Goal: Transaction & Acquisition: Book appointment/travel/reservation

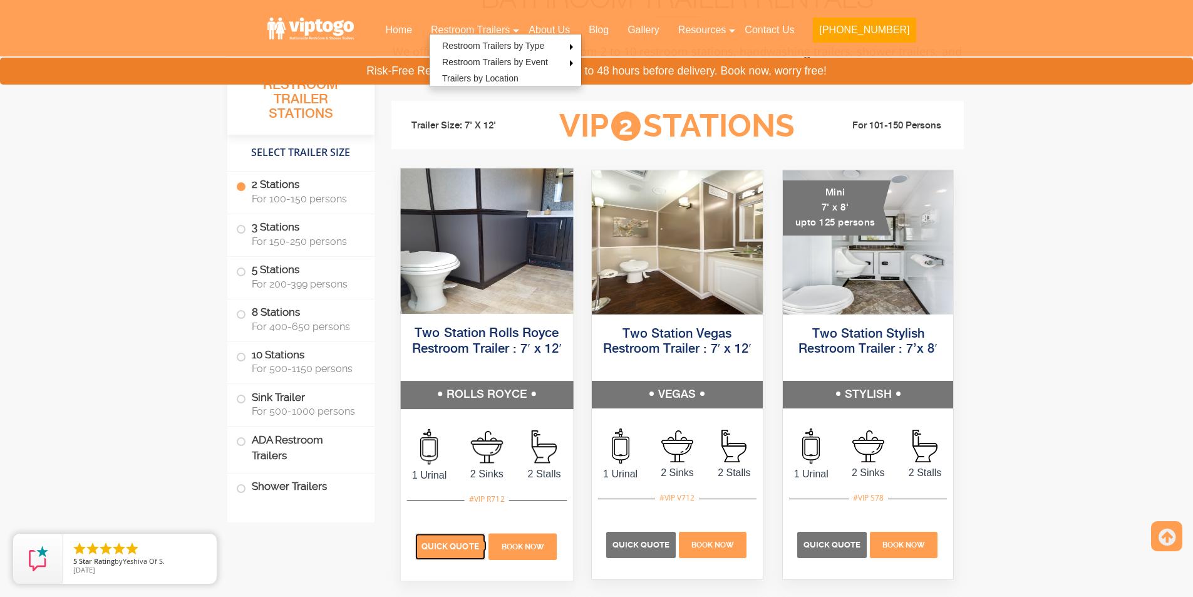
click at [438, 542] on span "Quick Quote" at bounding box center [450, 546] width 58 height 9
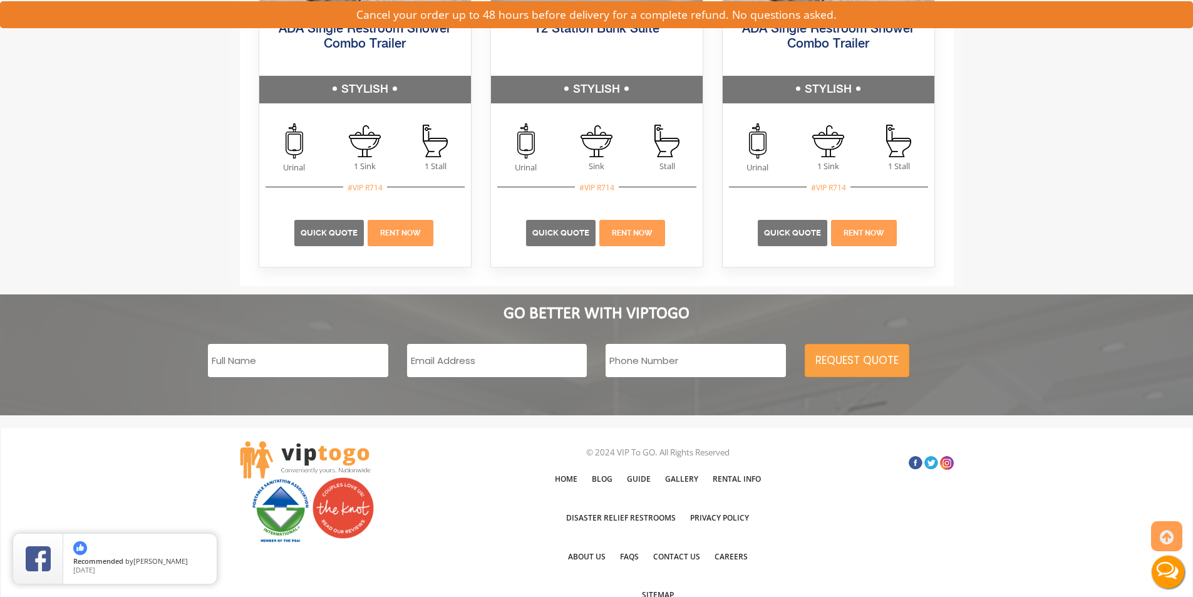
scroll to position [1962, 0]
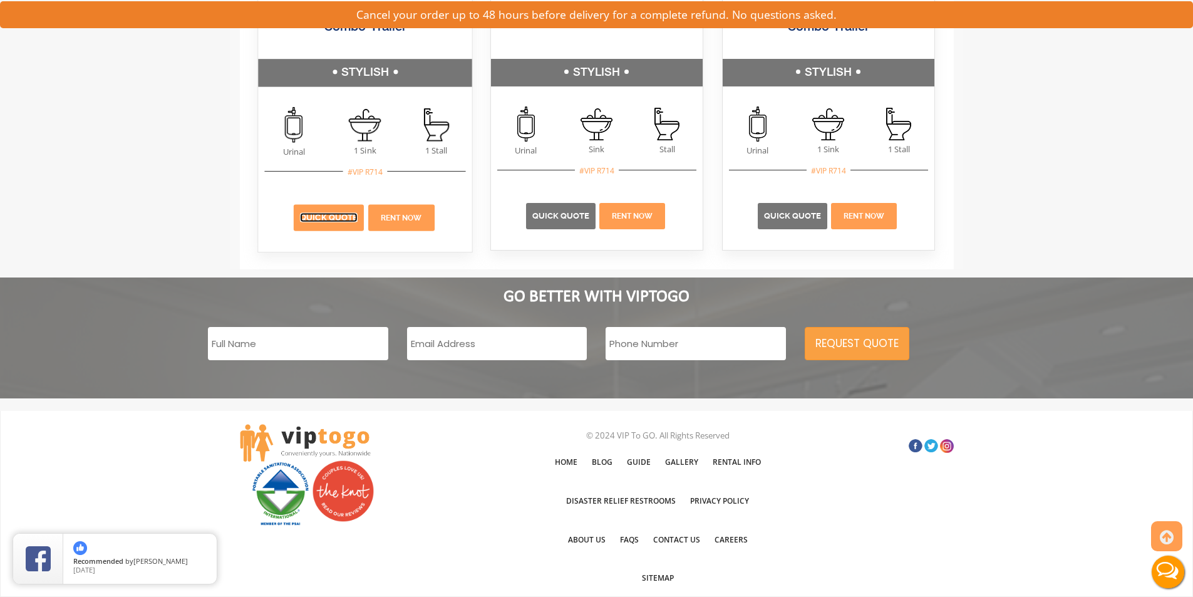
click at [321, 218] on link "Quick Quote" at bounding box center [329, 217] width 58 height 9
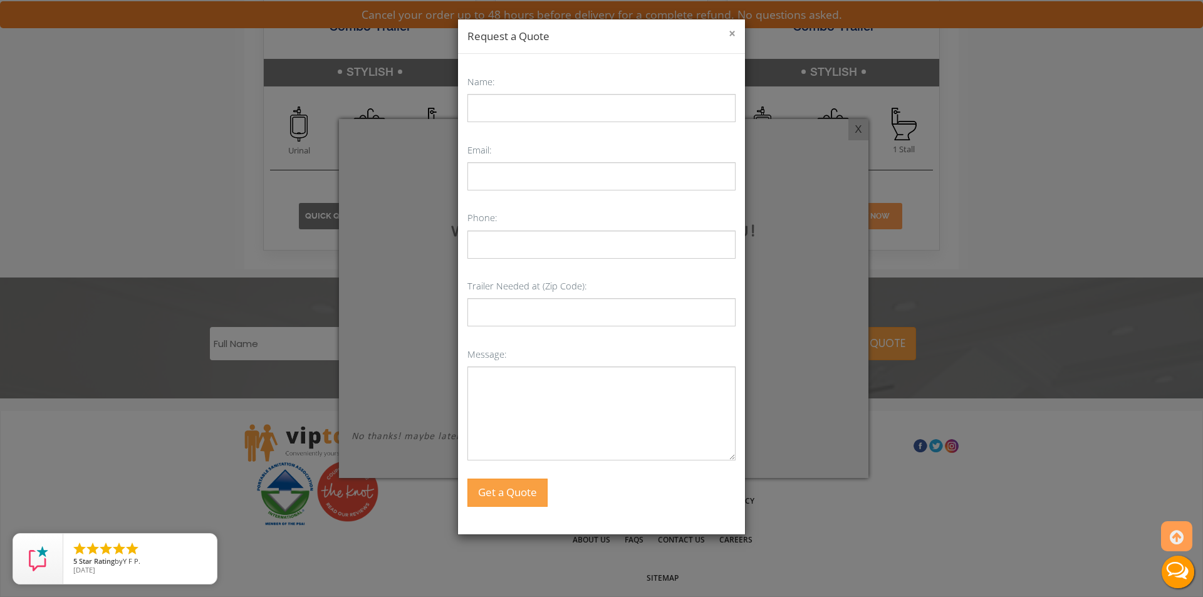
click at [731, 28] on button "×" at bounding box center [731, 34] width 7 height 13
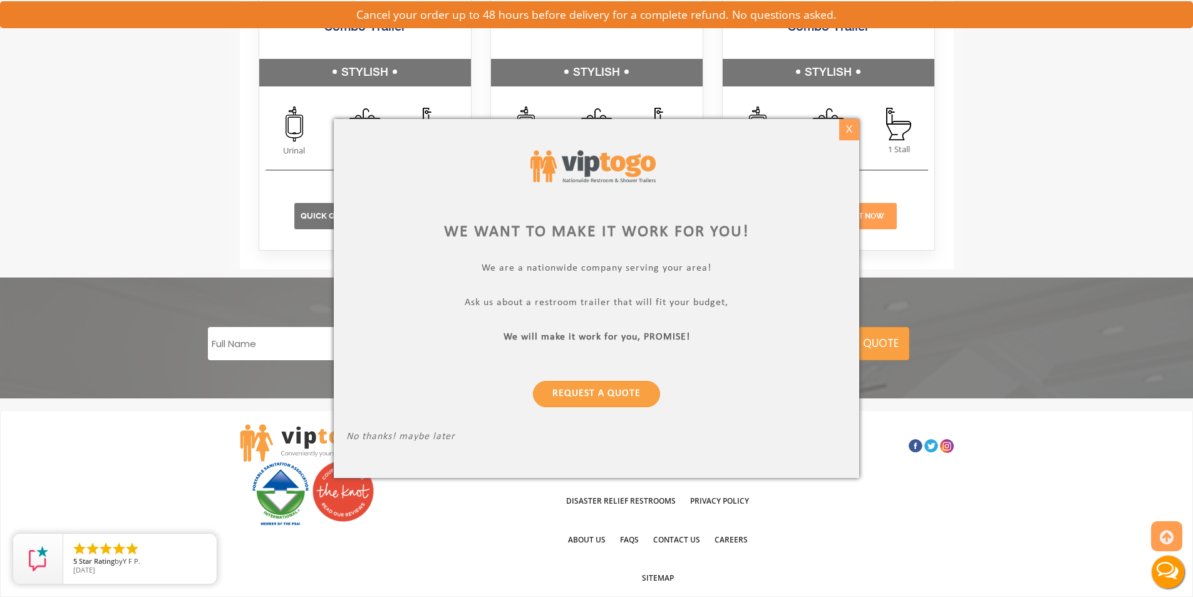
click at [856, 127] on div "X" at bounding box center [848, 129] width 19 height 21
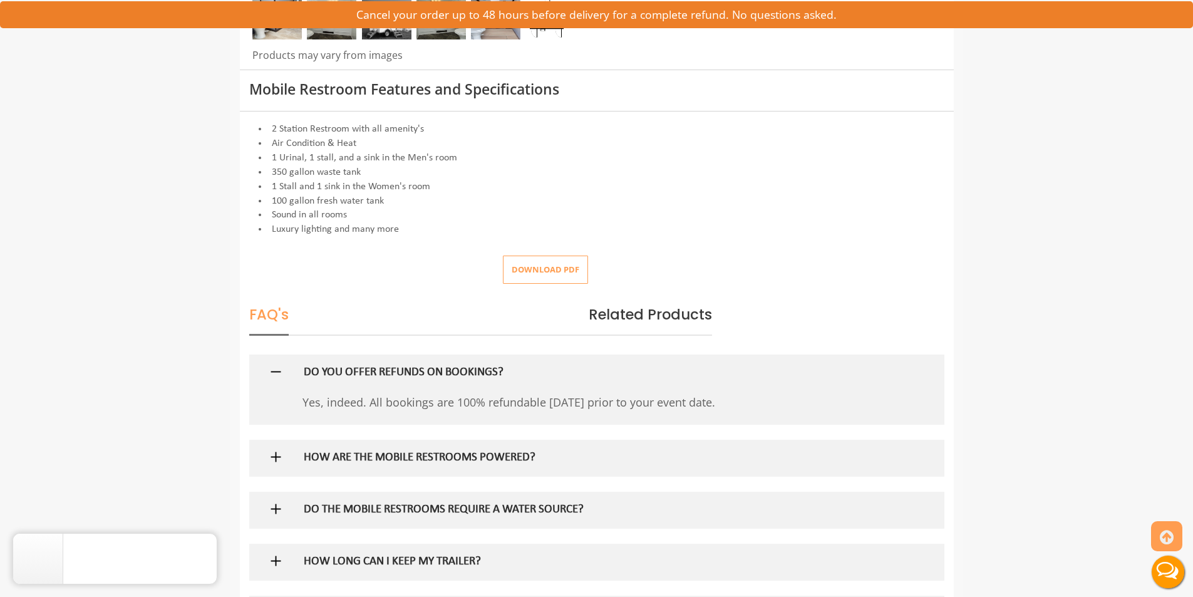
scroll to position [0, 0]
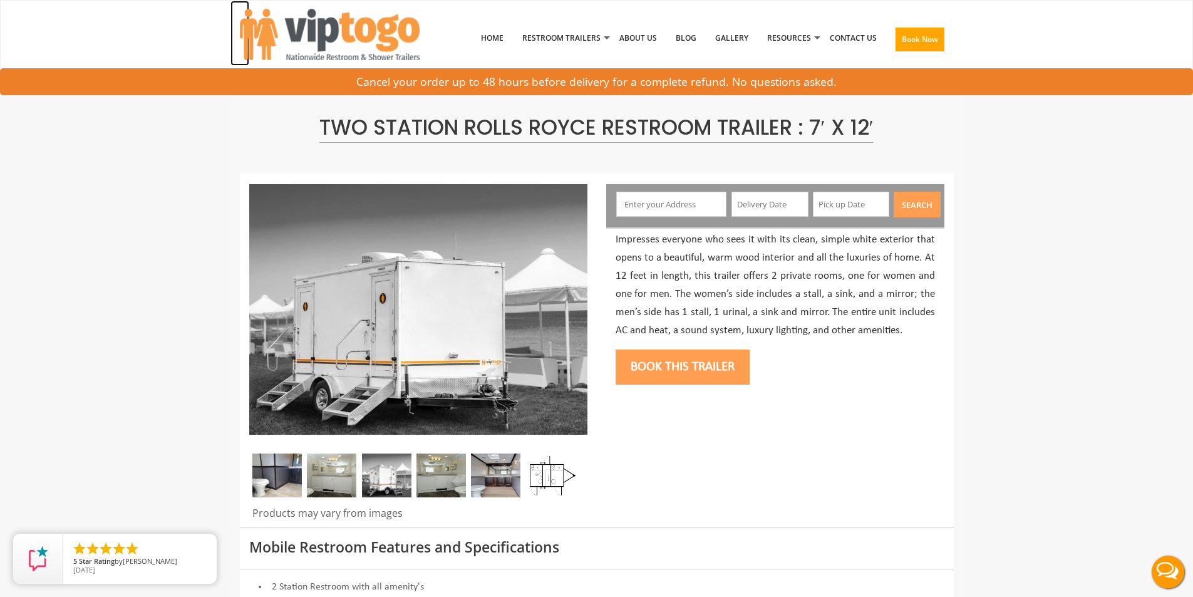
click at [306, 25] on img at bounding box center [330, 34] width 180 height 51
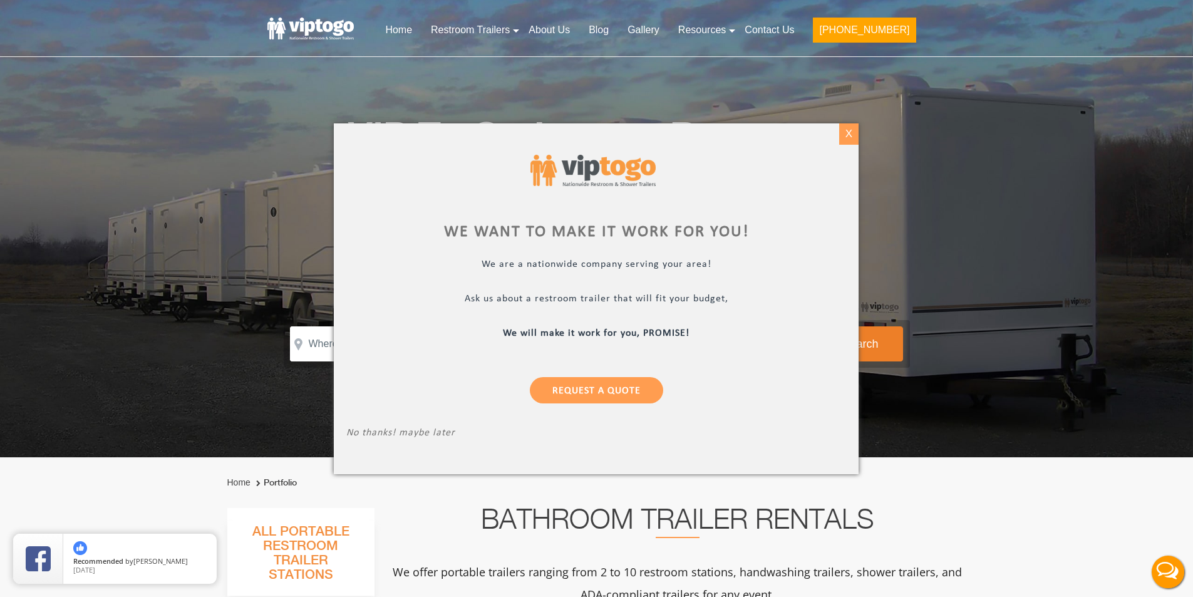
click at [844, 134] on div "X" at bounding box center [848, 133] width 19 height 21
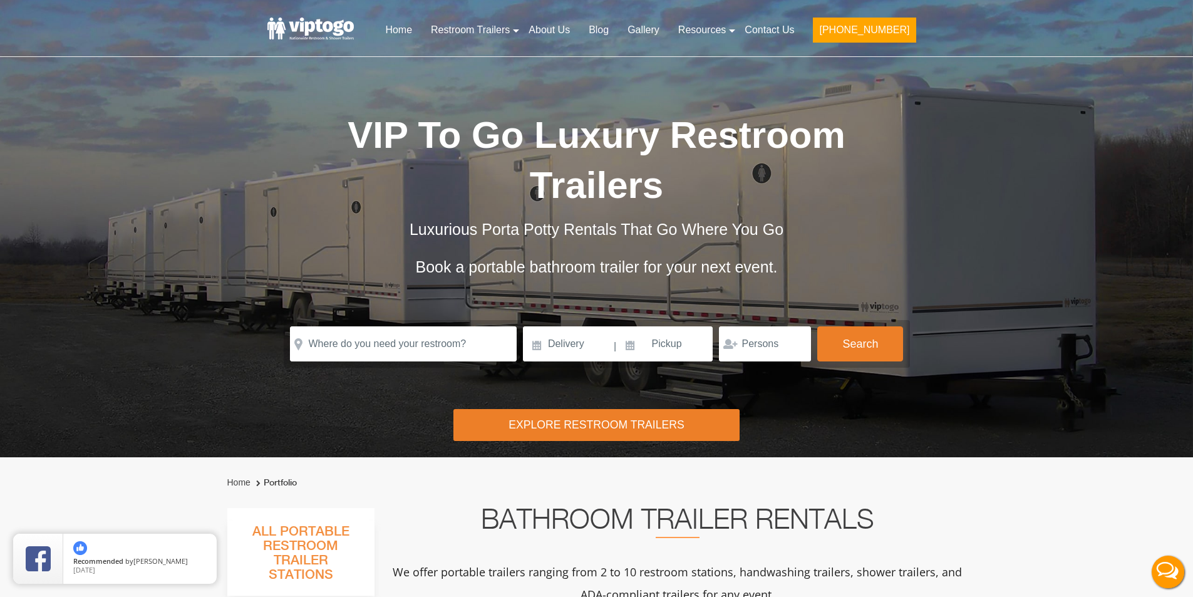
click at [1050, 220] on div "Risk-Free Reservation! Free cancellation up to 48 hours before delivery. Book n…" at bounding box center [596, 228] width 1193 height 457
click at [784, 26] on link "Contact Us" at bounding box center [769, 30] width 68 height 28
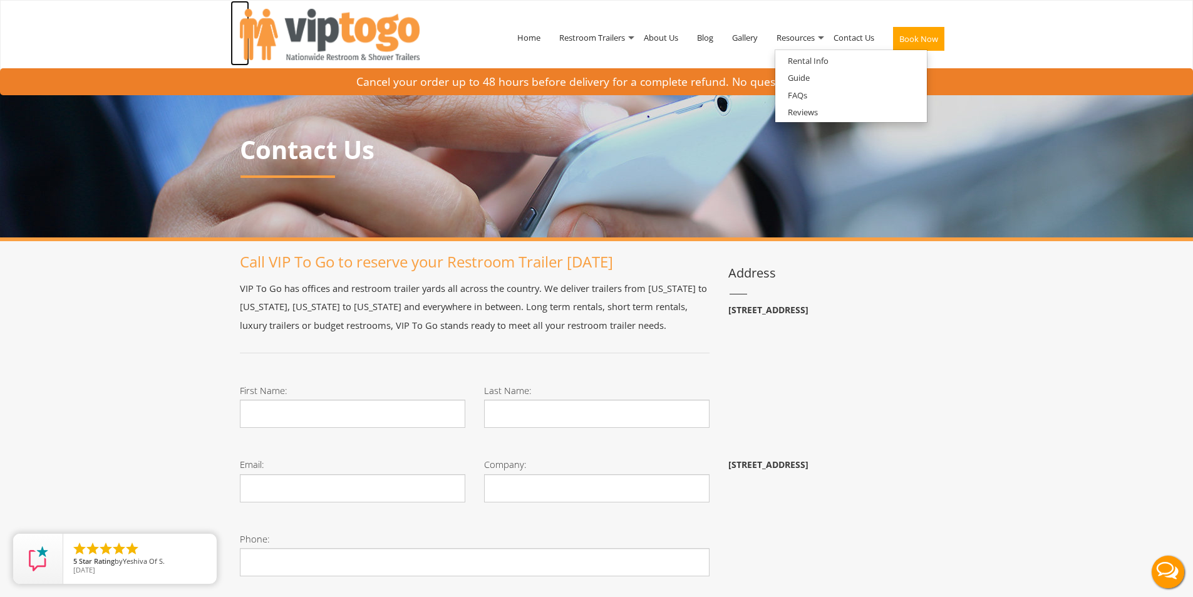
click at [323, 26] on img at bounding box center [330, 34] width 180 height 51
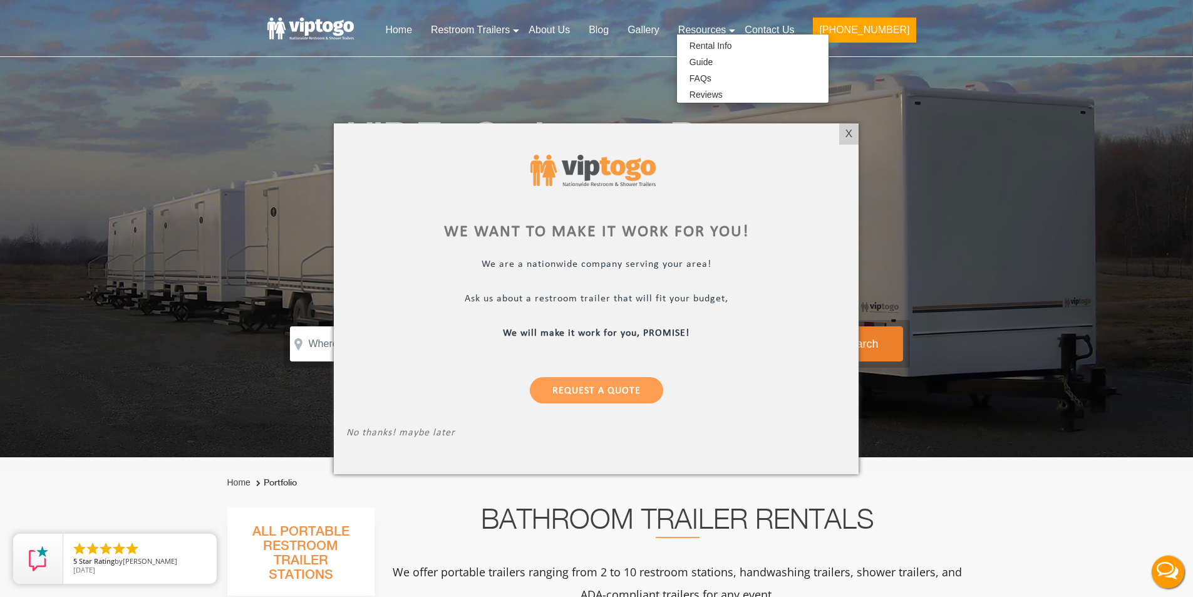
click at [541, 31] on div at bounding box center [596, 298] width 1193 height 597
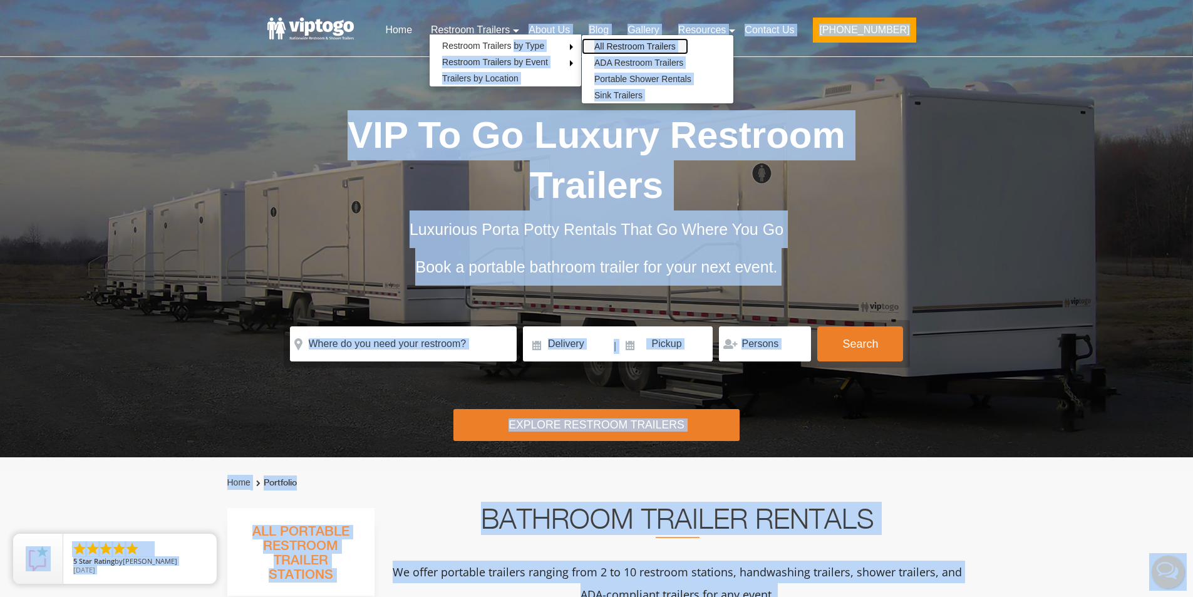
click at [651, 50] on link "All Restroom Trailers" at bounding box center [635, 46] width 106 height 16
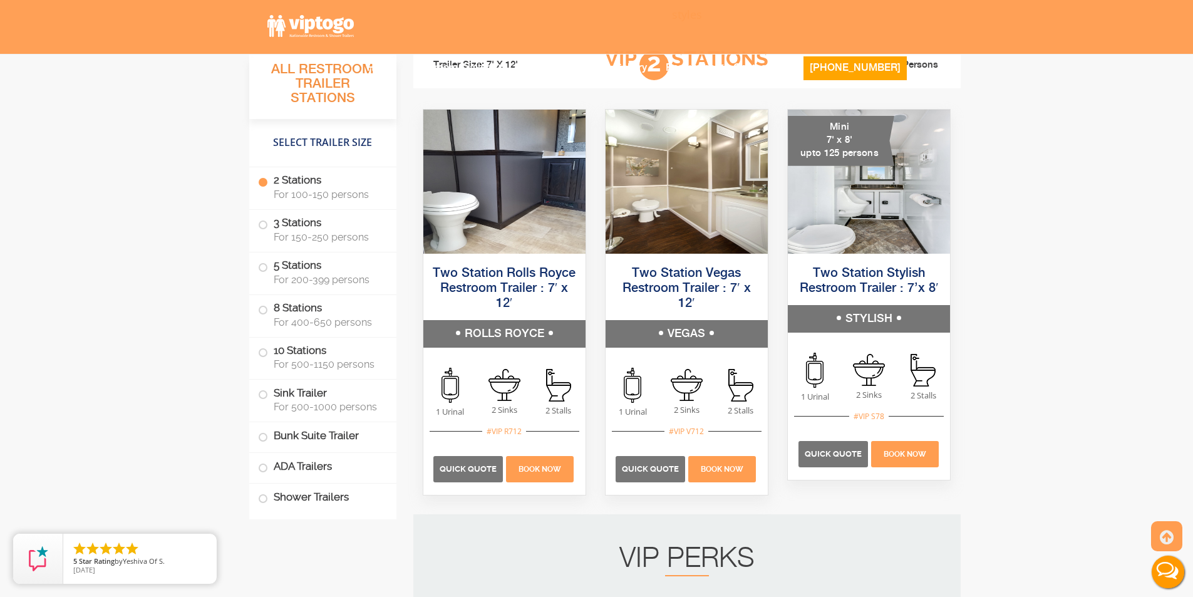
scroll to position [877, 0]
click at [506, 225] on img at bounding box center [504, 181] width 162 height 144
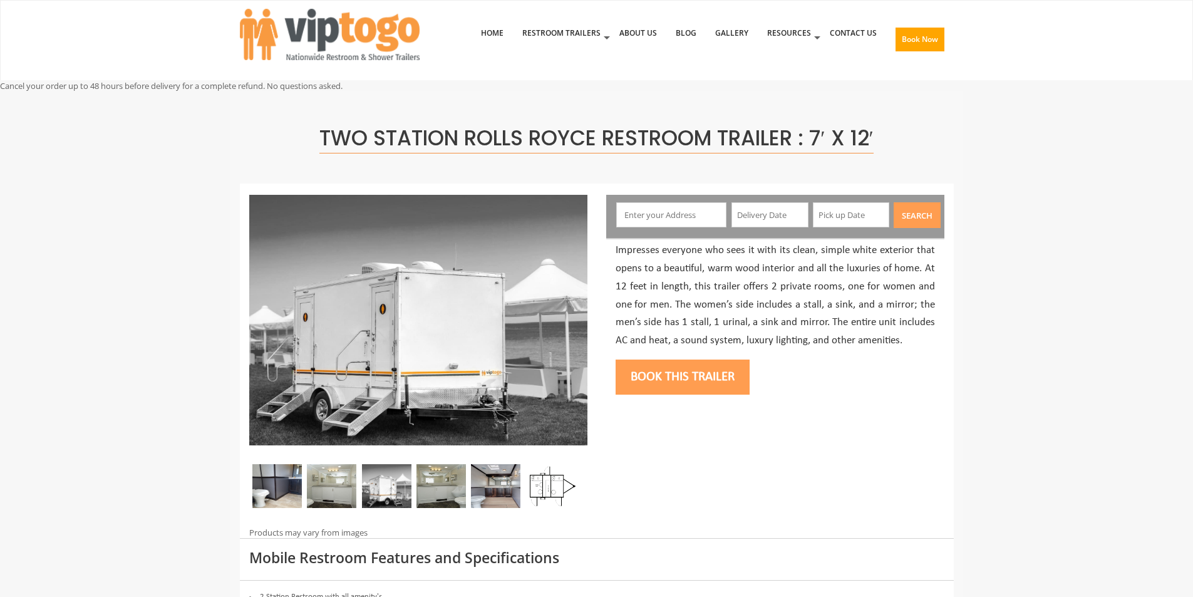
scroll to position [63, 0]
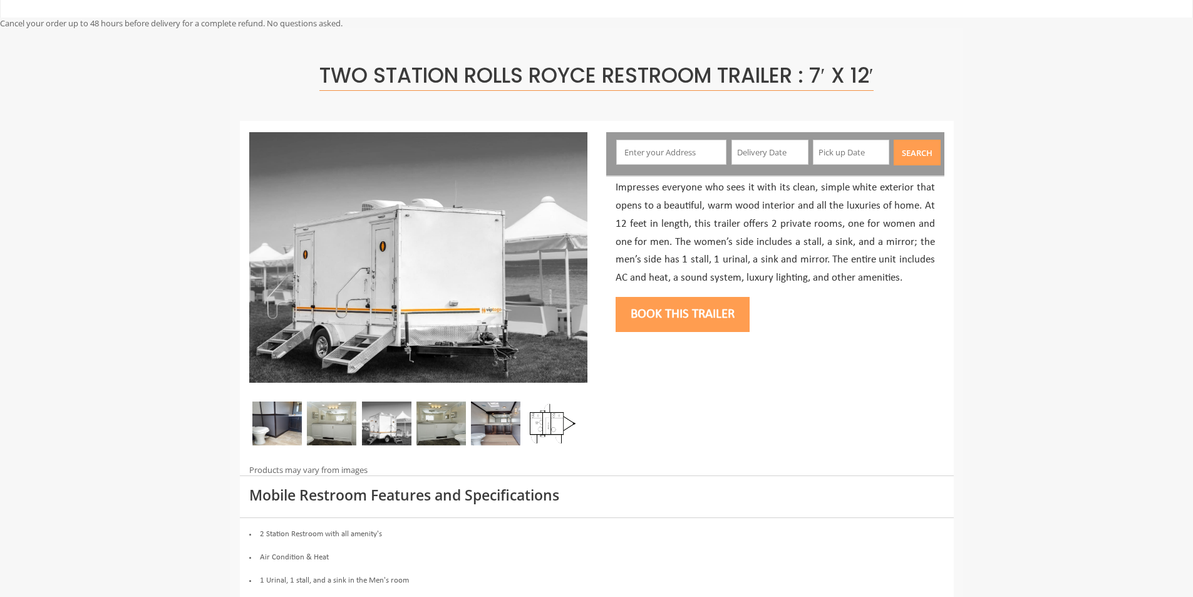
click at [388, 423] on img at bounding box center [386, 423] width 49 height 44
click at [339, 420] on img at bounding box center [331, 423] width 49 height 44
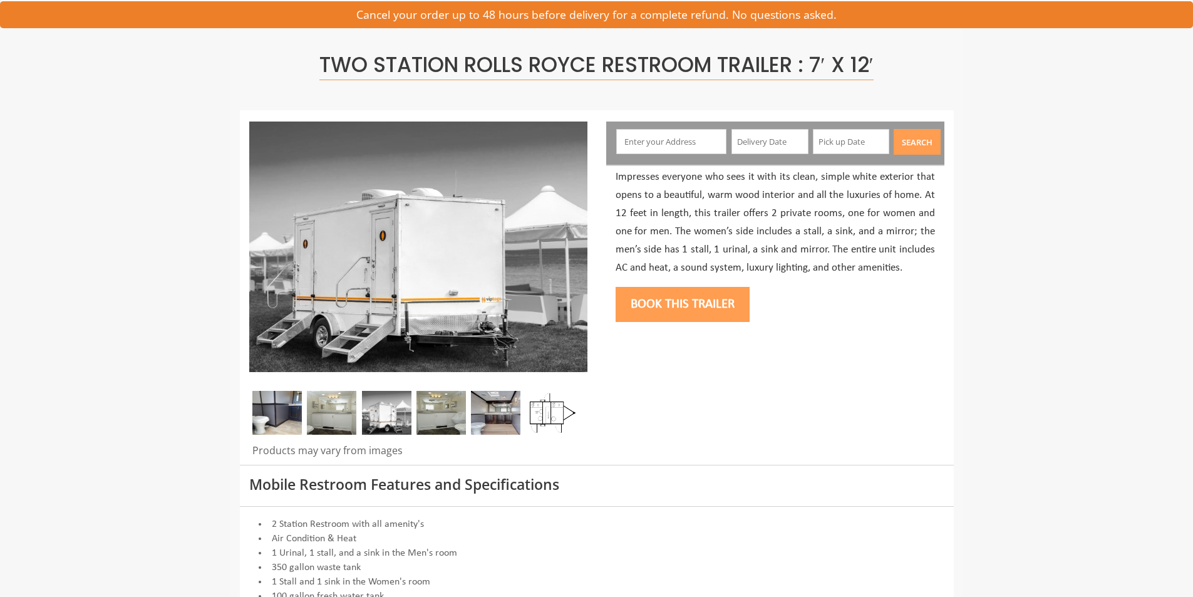
click at [328, 391] on img at bounding box center [331, 413] width 49 height 44
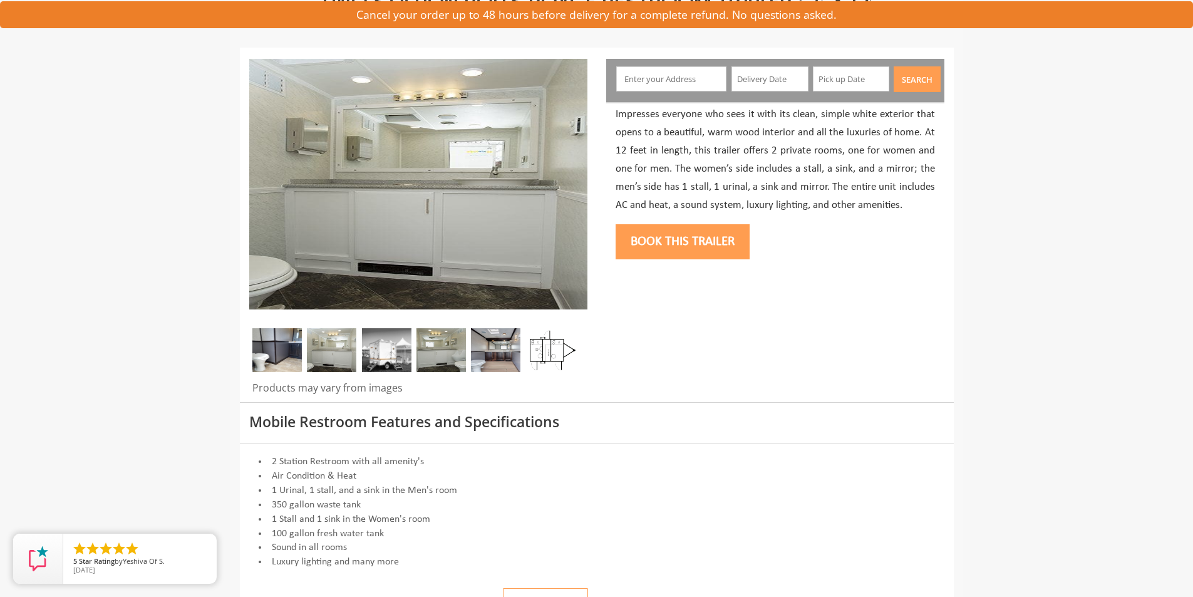
click at [385, 348] on img at bounding box center [386, 350] width 49 height 44
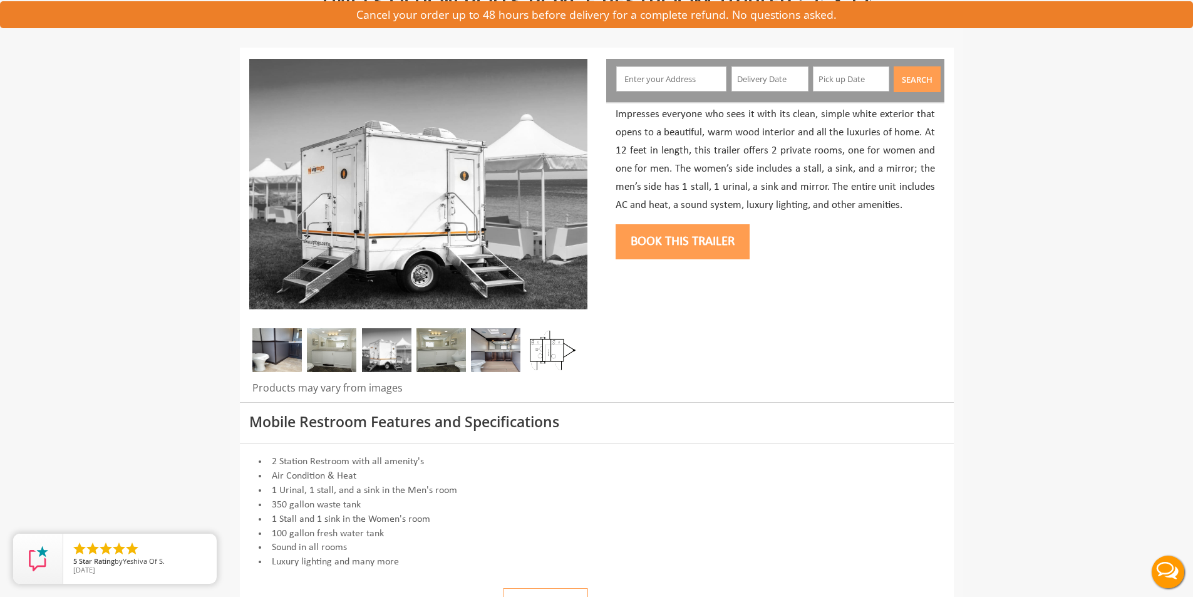
scroll to position [0, 0]
click at [450, 344] on img at bounding box center [441, 350] width 49 height 44
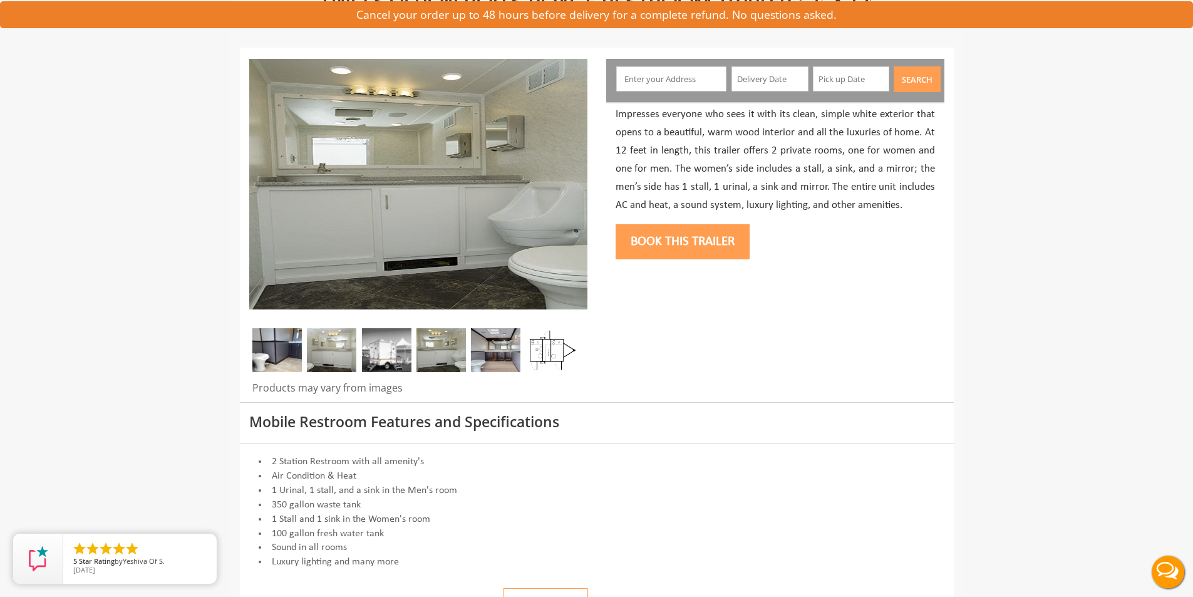
click at [505, 351] on img at bounding box center [495, 350] width 49 height 44
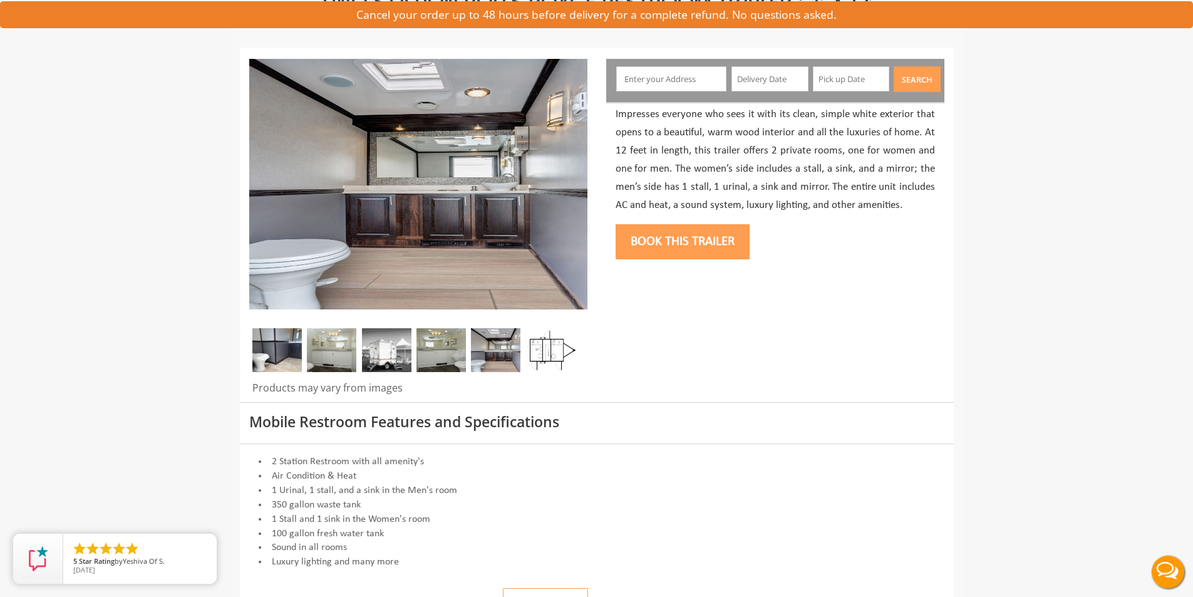
click at [548, 351] on img at bounding box center [550, 350] width 49 height 44
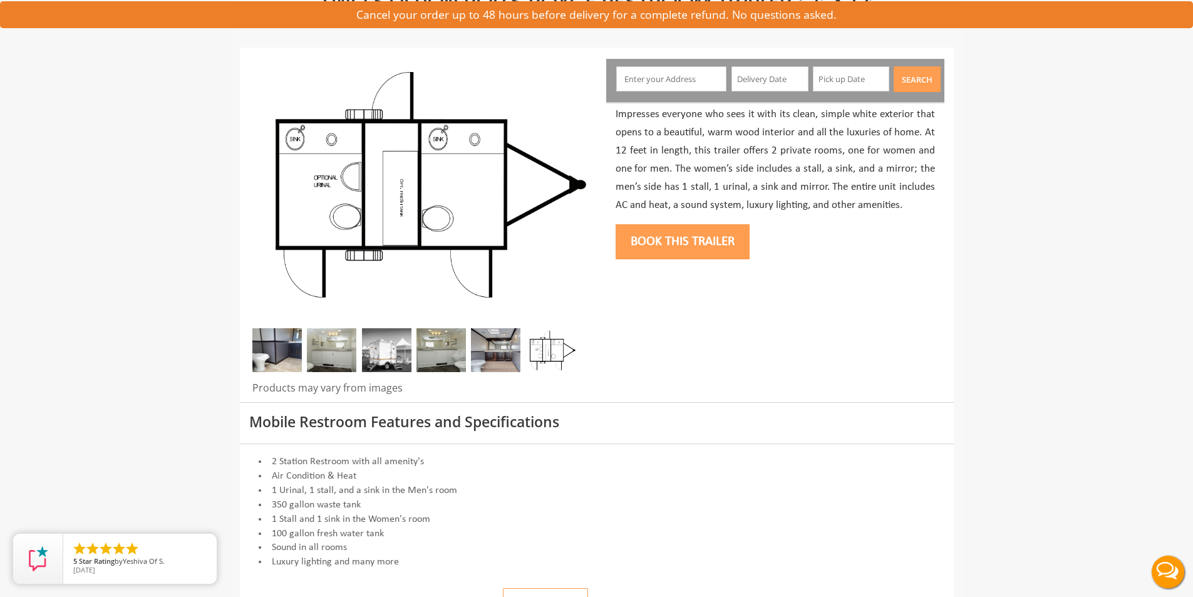
click at [289, 355] on img at bounding box center [276, 350] width 49 height 44
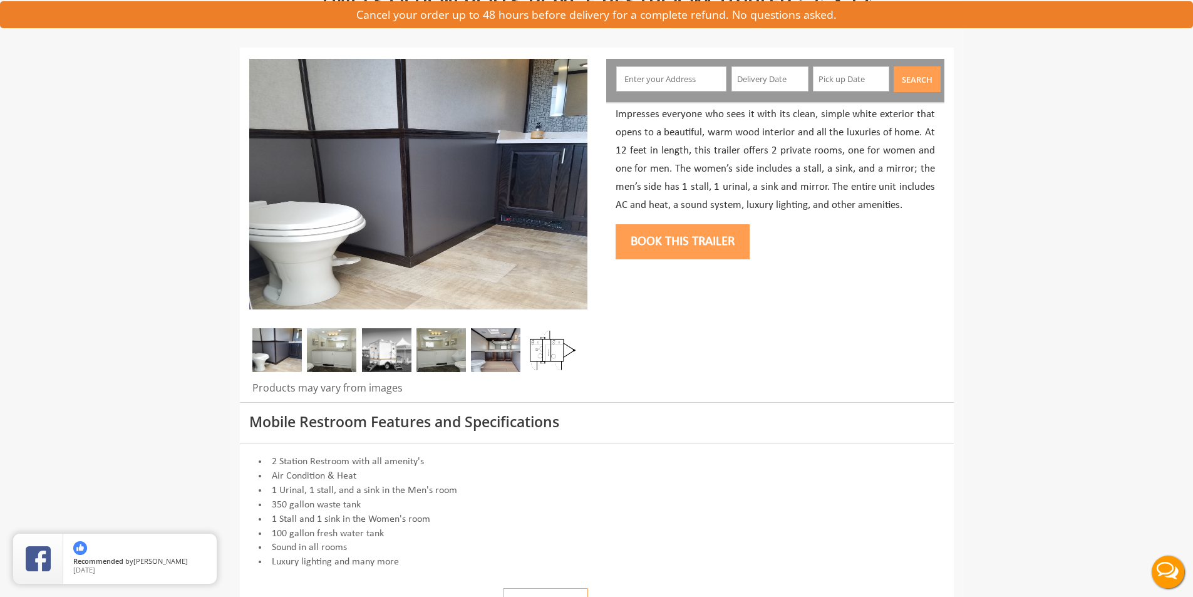
click at [330, 356] on img at bounding box center [331, 350] width 49 height 44
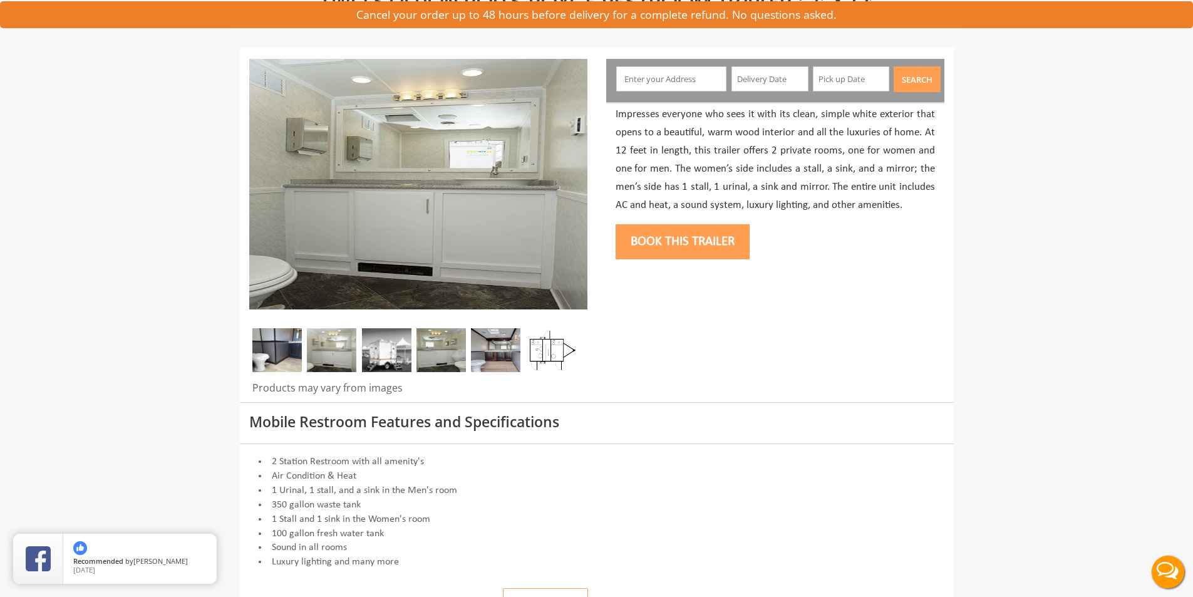
click at [391, 348] on img at bounding box center [386, 350] width 49 height 44
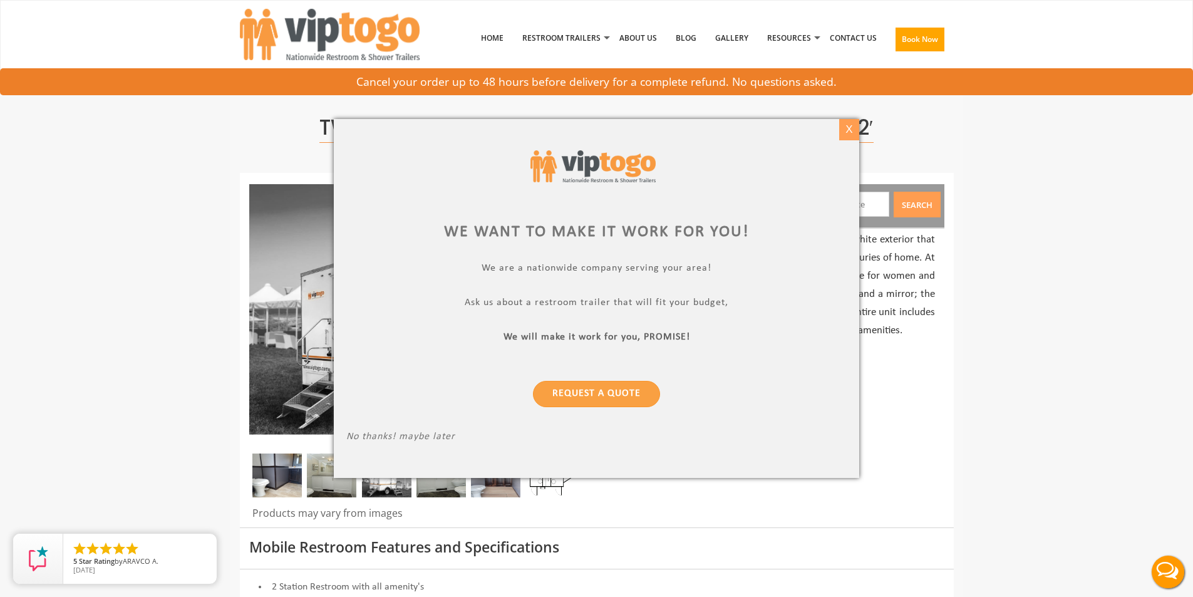
click at [854, 132] on div "X" at bounding box center [848, 129] width 19 height 21
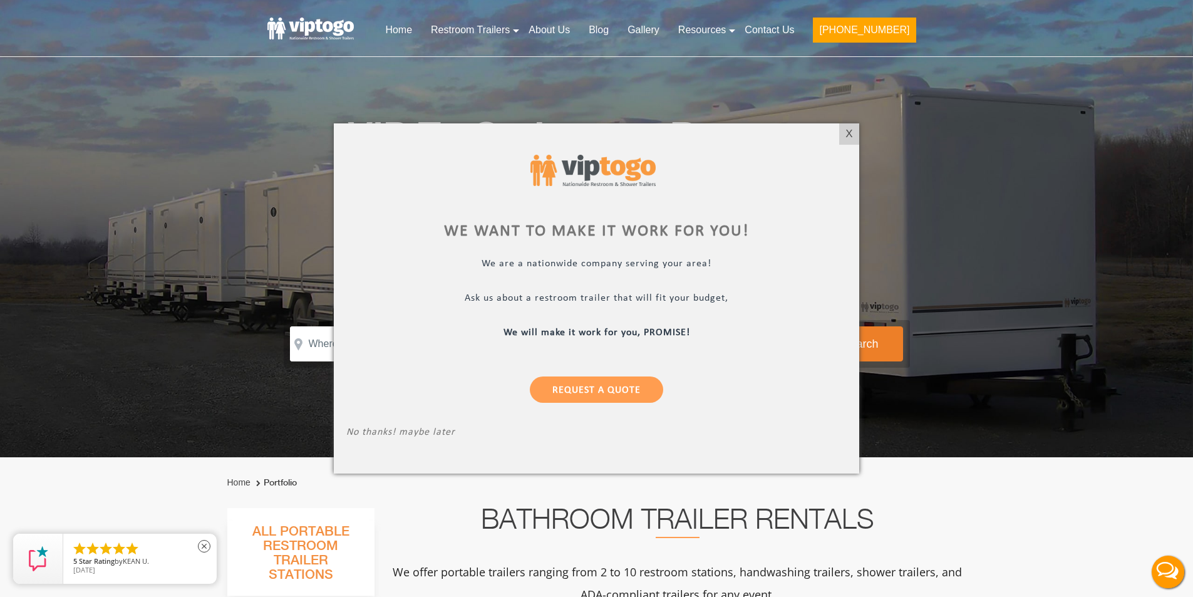
click at [113, 564] on span "Star Rating" at bounding box center [97, 560] width 36 height 9
click at [426, 428] on p "No thanks! maybe later" at bounding box center [596, 434] width 500 height 14
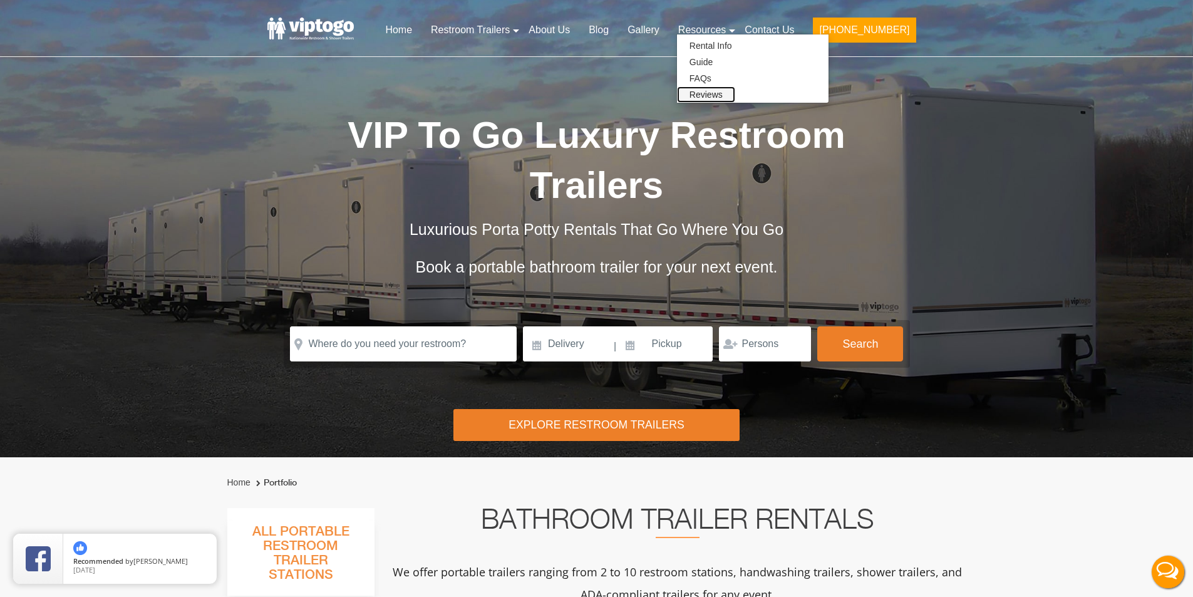
click at [735, 96] on link "Reviews" at bounding box center [706, 94] width 58 height 16
